Goal: Find specific page/section

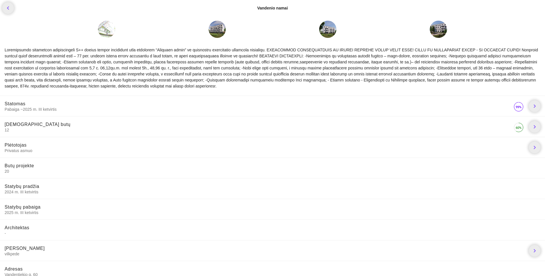
click at [108, 34] on div at bounding box center [106, 29] width 17 height 17
click at [122, 61] on div at bounding box center [272, 66] width 545 height 47
click at [6, 9] on icon "chevron_left" at bounding box center [8, 8] width 7 height 7
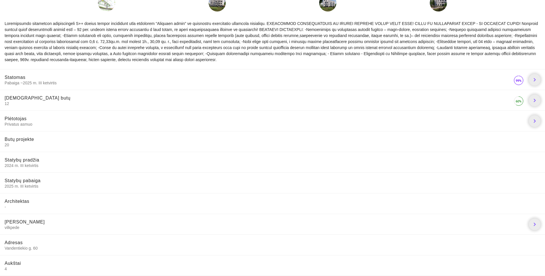
scroll to position [22, 0]
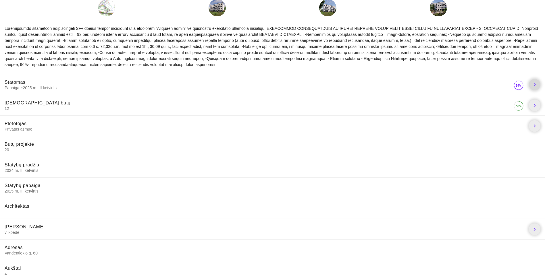
click at [535, 87] on icon "chevron_right" at bounding box center [534, 84] width 7 height 7
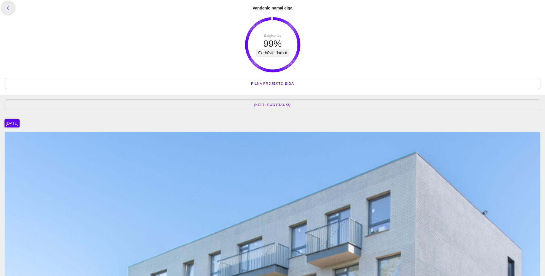
click at [262, 83] on span "Pilna projekto eiga" at bounding box center [272, 84] width 43 height 6
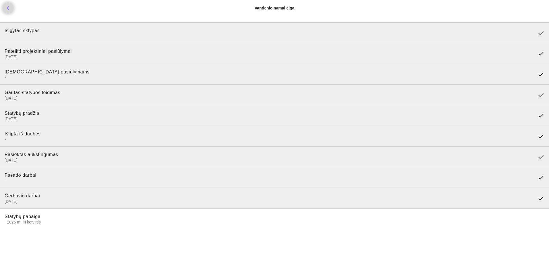
click at [6, 9] on icon "chevron_left" at bounding box center [8, 8] width 7 height 7
